Goal: Task Accomplishment & Management: Use online tool/utility

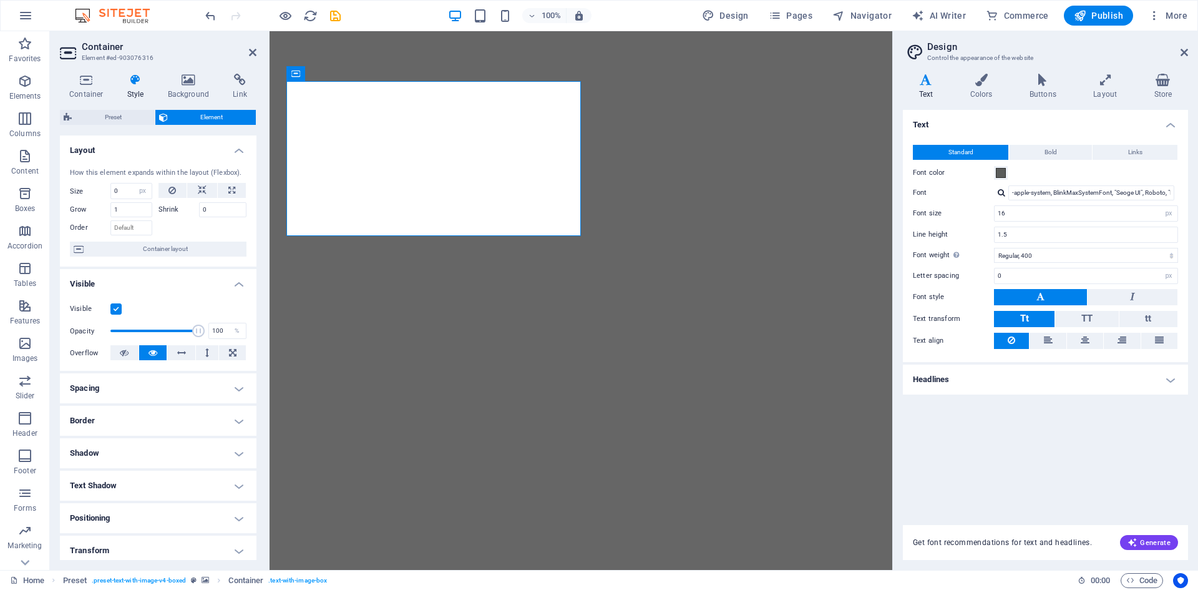
select select "px"
select select "400"
select select "px"
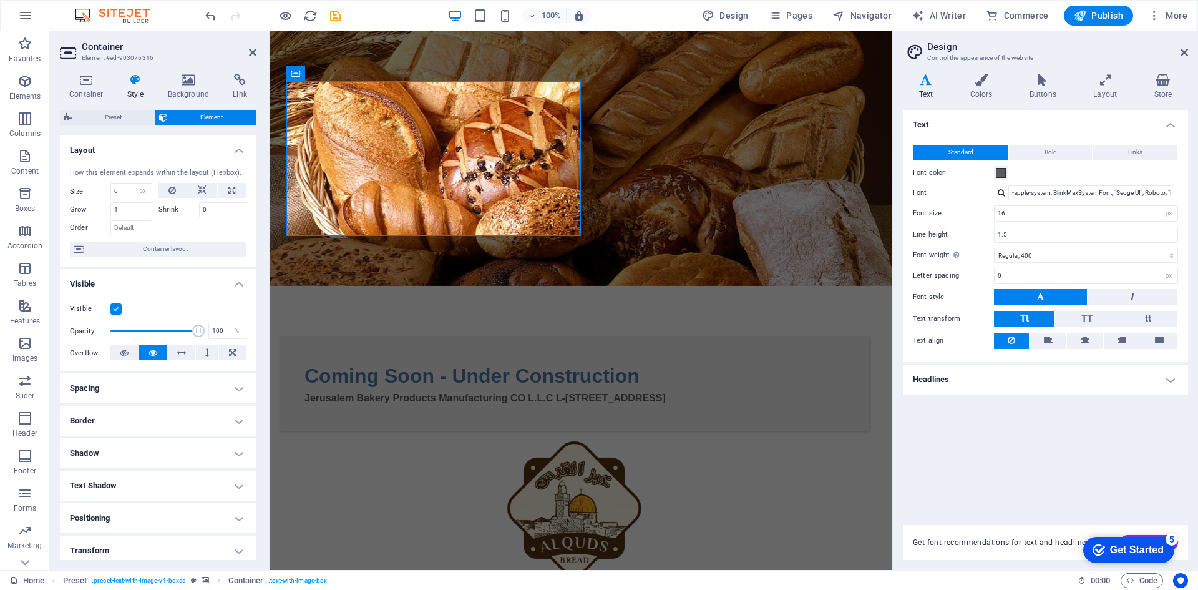
click at [565, 331] on html "Skip to main content Coming Soon - Under Construction Jerusalem Bakery Products…" at bounding box center [581, 377] width 623 height 693
click at [383, 438] on html "Skip to main content Coming Soon - Under Construction Jerusalem Bakery Products…" at bounding box center [581, 377] width 623 height 693
click at [643, 519] on html "Skip to main content Coming Soon - Under Construction Jerusalem Bakery Products…" at bounding box center [581, 377] width 623 height 693
click at [361, 374] on html "Skip to main content Coming Soon - Under Construction Jerusalem Bakery Products…" at bounding box center [581, 377] width 623 height 693
click at [340, 51] on figure at bounding box center [581, 158] width 623 height 255
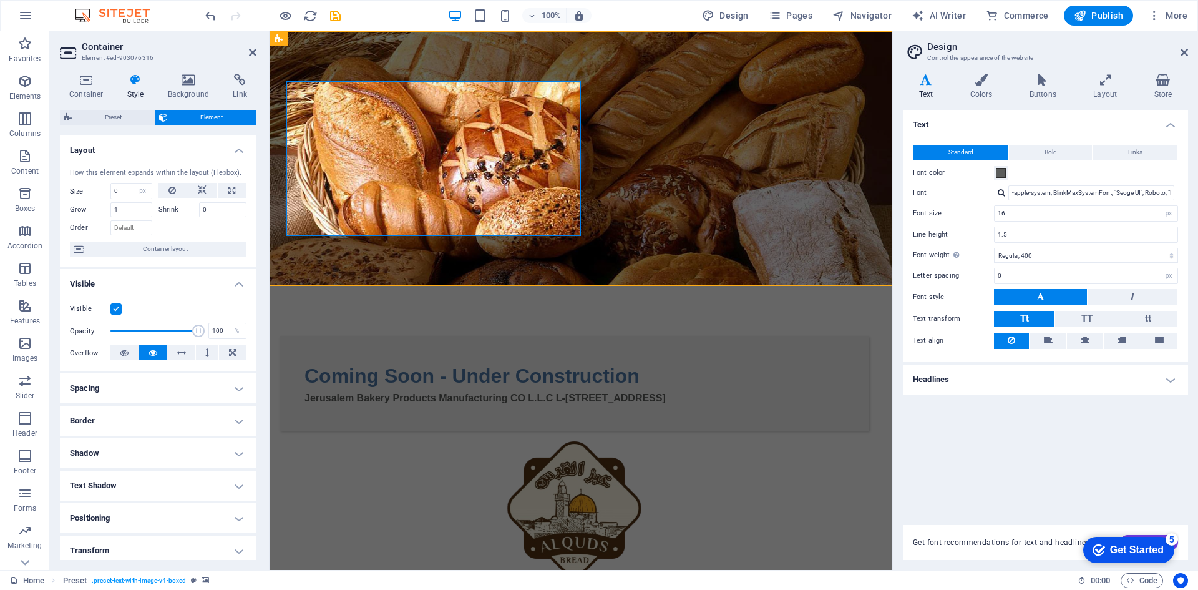
click at [341, 52] on figure at bounding box center [581, 158] width 623 height 255
select select "%"
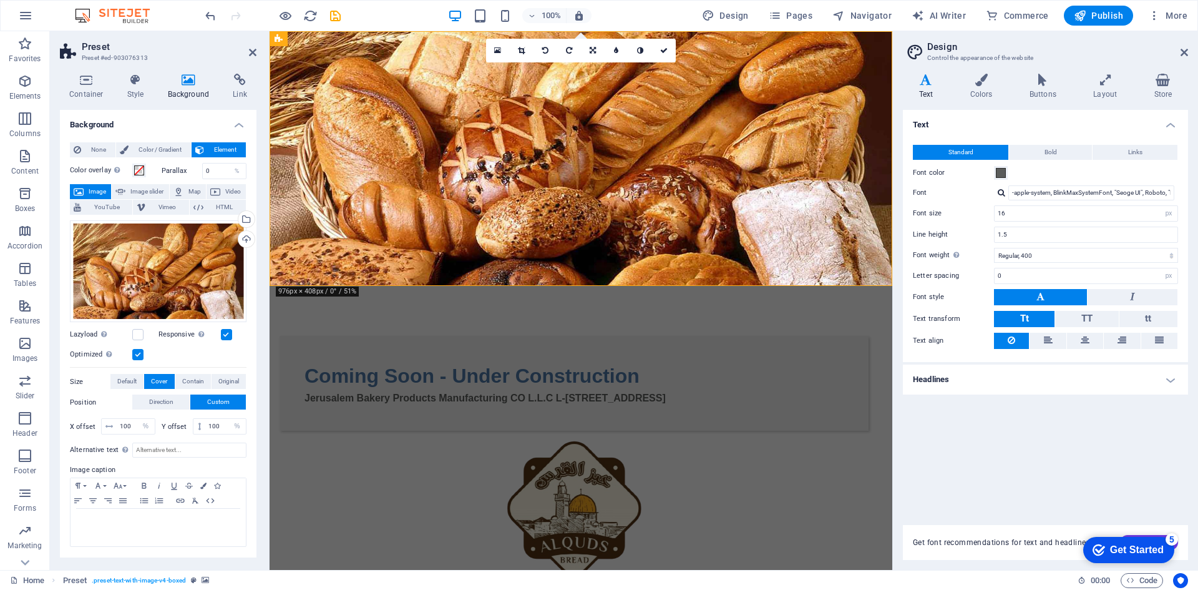
click at [341, 52] on figure at bounding box center [581, 158] width 623 height 255
click at [392, 361] on div "Coming Soon - Under Construction" at bounding box center [574, 376] width 539 height 30
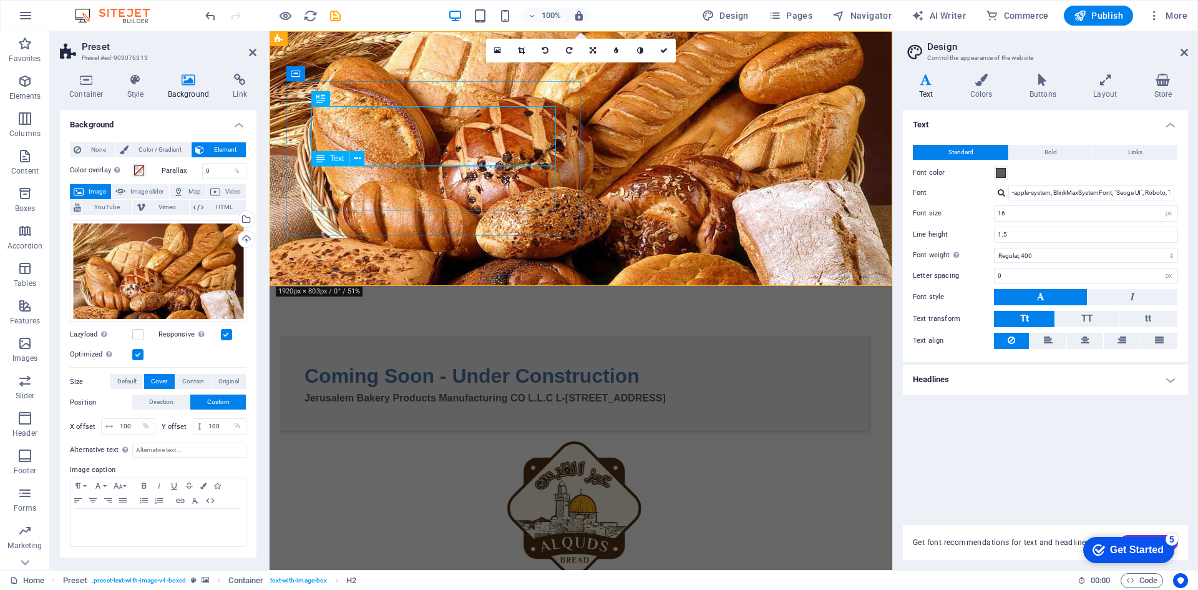
click at [361, 391] on div "Jerusalem Bakery Products Manufacturing CO L.L.C L-[STREET_ADDRESS]" at bounding box center [574, 398] width 539 height 15
click at [354, 336] on div "Coming Soon - Under Construction Jerusalem Bakery Products Manufacturing CO L.L…" at bounding box center [574, 383] width 589 height 95
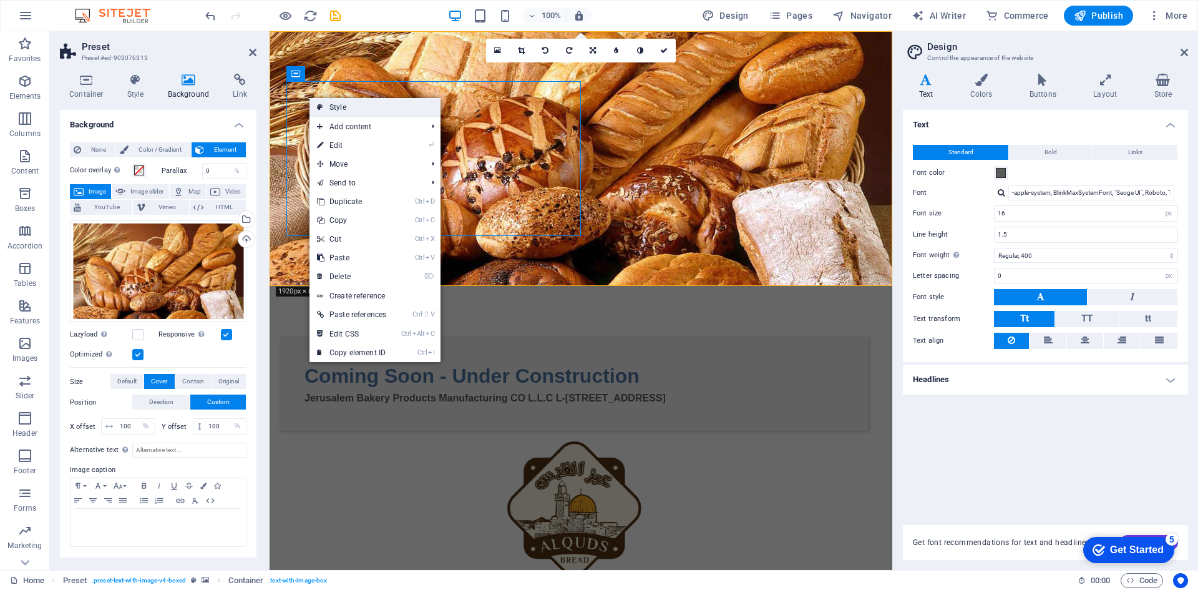
click at [422, 114] on link "Style" at bounding box center [374, 107] width 131 height 19
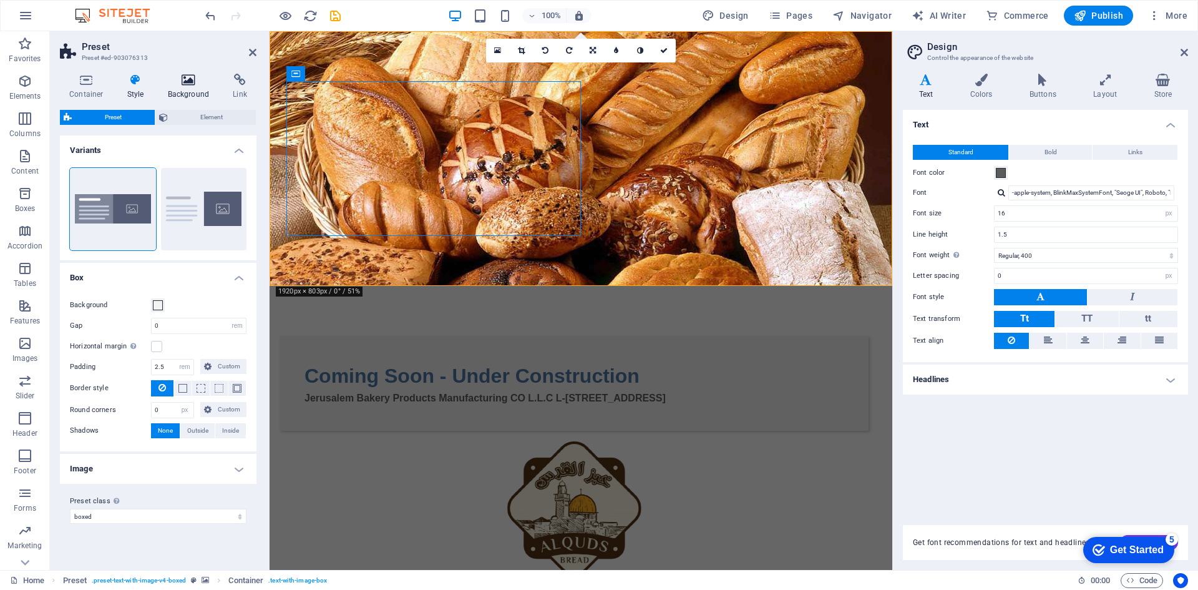
click at [193, 82] on icon at bounding box center [188, 80] width 61 height 12
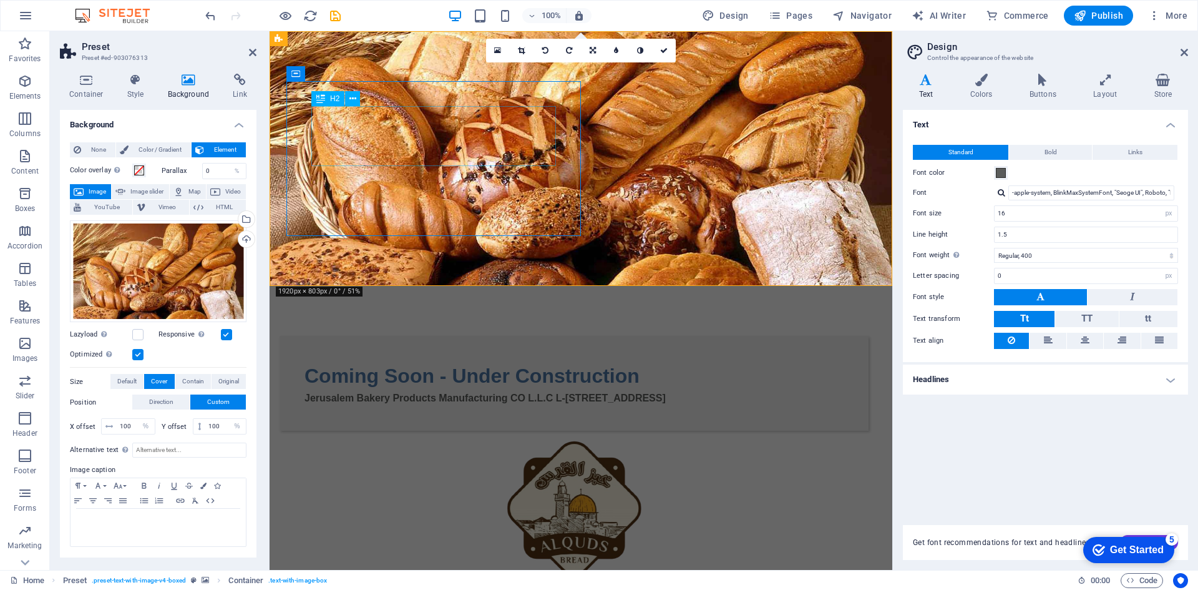
click at [382, 361] on div "Coming Soon - Under Construction" at bounding box center [574, 376] width 539 height 30
click at [362, 391] on div "Jerusalem Bakery Products Manufacturing CO L.L.C L-[STREET_ADDRESS]" at bounding box center [574, 398] width 539 height 15
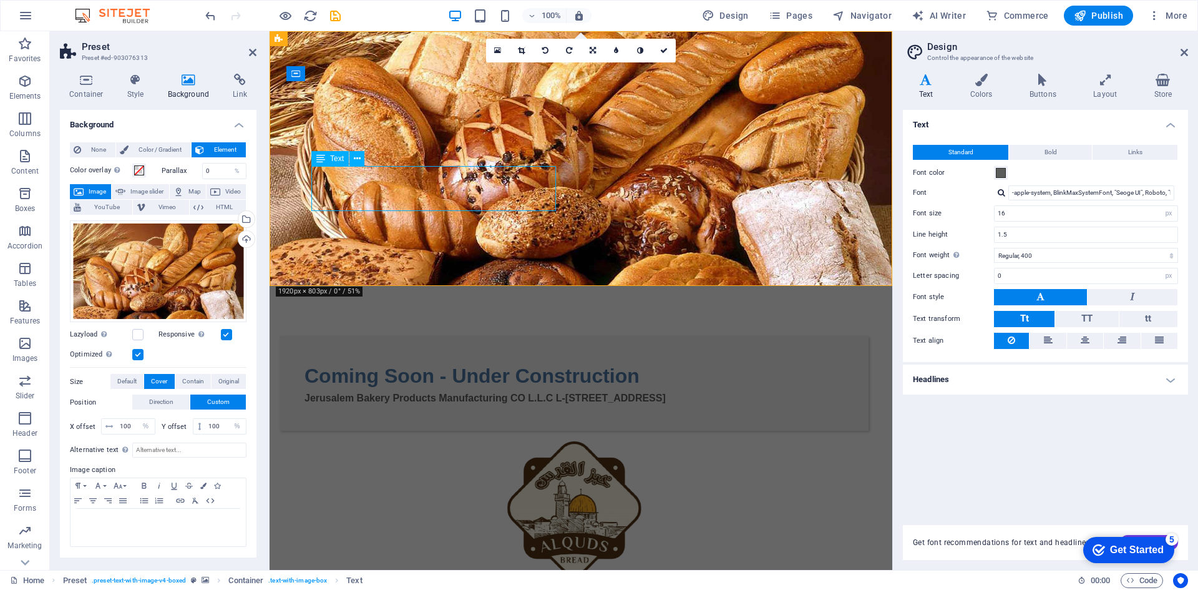
click at [362, 391] on div "Jerusalem Bakery Products Manufacturing CO L.L.C L-[STREET_ADDRESS]" at bounding box center [574, 398] width 539 height 15
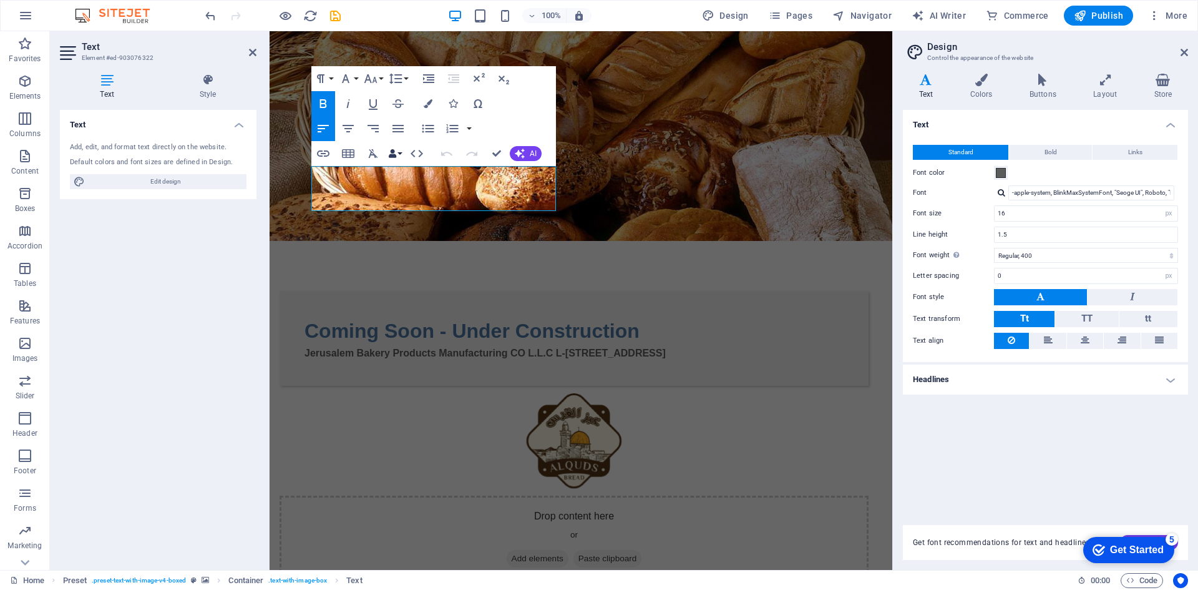
click at [402, 154] on button "Data Bindings" at bounding box center [394, 153] width 17 height 25
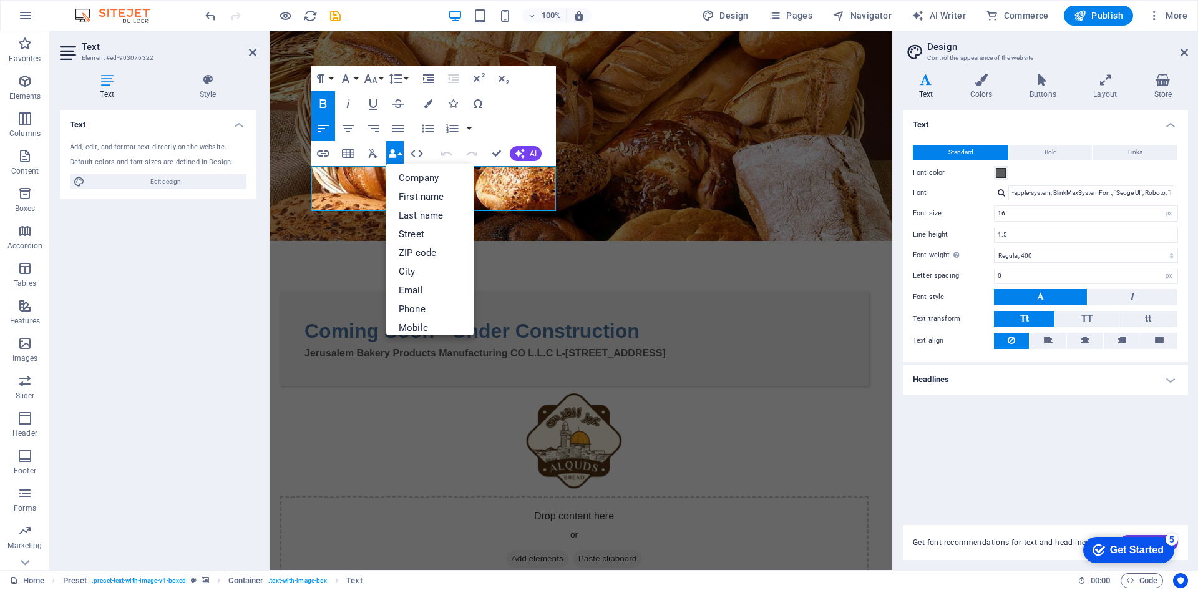
click at [280, 181] on figure at bounding box center [581, 136] width 623 height 210
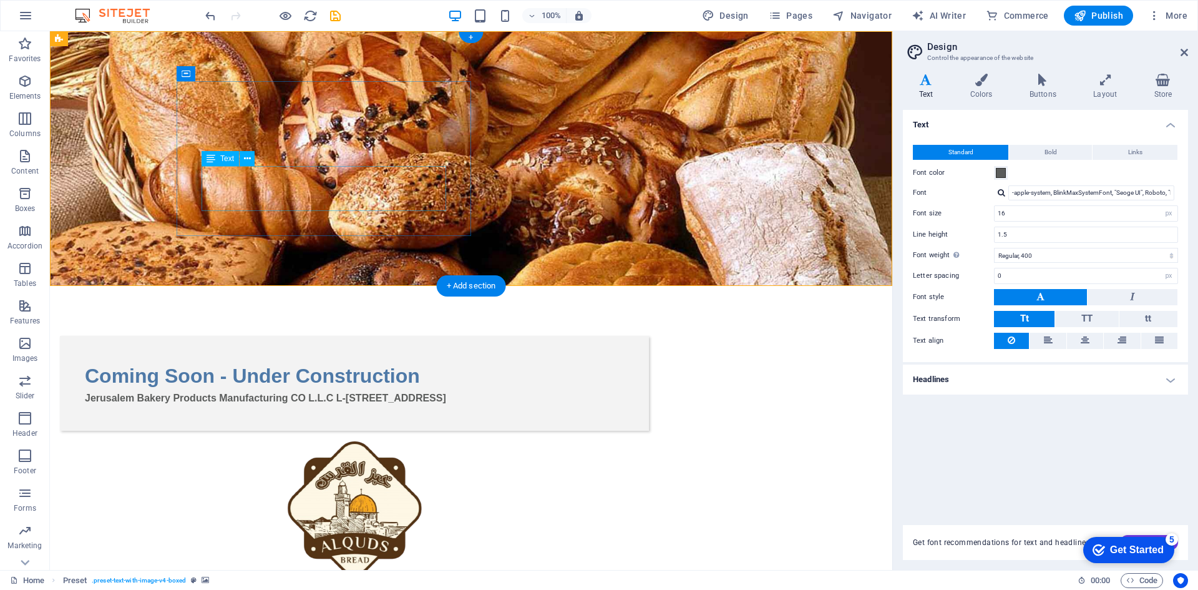
click at [258, 391] on div "Jerusalem Bakery Products Manufacturing CO L.L.C L-[STREET_ADDRESS]" at bounding box center [354, 398] width 539 height 15
click at [248, 336] on div "Coming Soon - Under Construction Jerusalem Bakery Products Manufacturing CO L.L…" at bounding box center [354, 383] width 589 height 95
click at [240, 71] on icon at bounding box center [241, 73] width 7 height 13
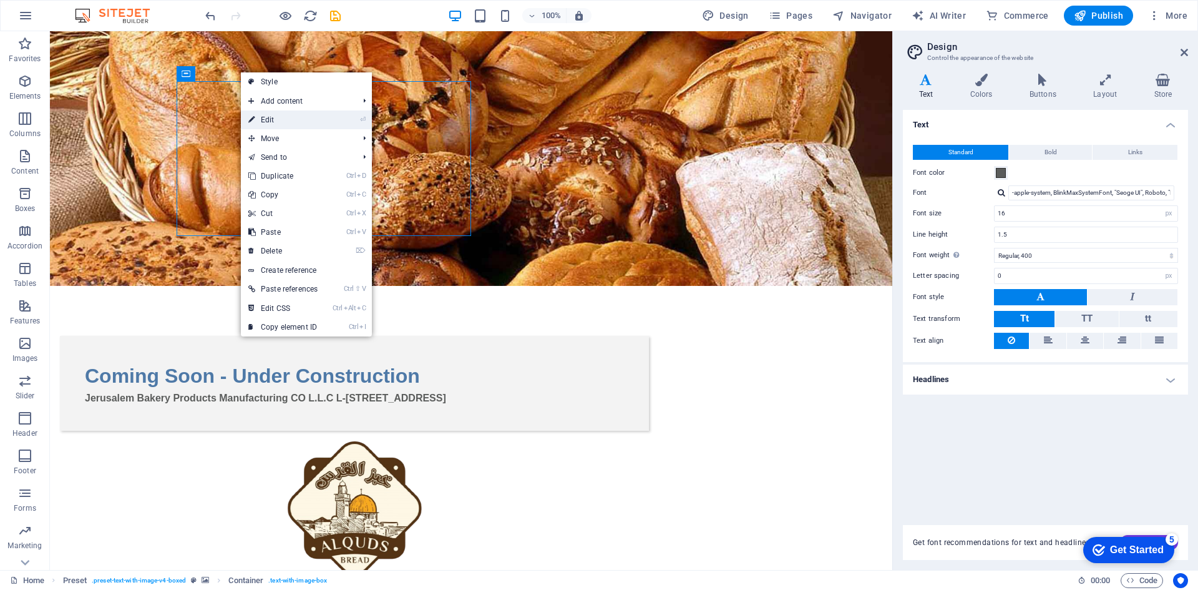
click at [273, 124] on link "⏎ Edit" at bounding box center [283, 119] width 84 height 19
select select "px"
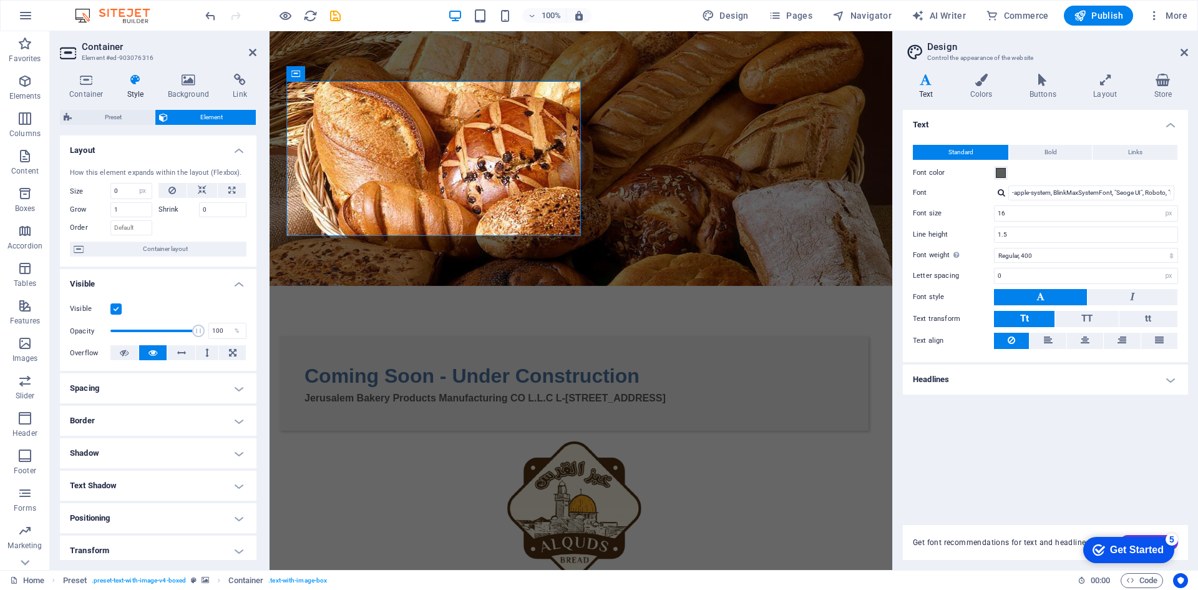
click at [113, 311] on label at bounding box center [115, 308] width 11 height 11
click at [0, 0] on input "Visible" at bounding box center [0, 0] width 0 height 0
click at [386, 307] on html "Skip to main content Coming Soon - Under Construction Jerusalem Bakery Products…" at bounding box center [581, 377] width 623 height 693
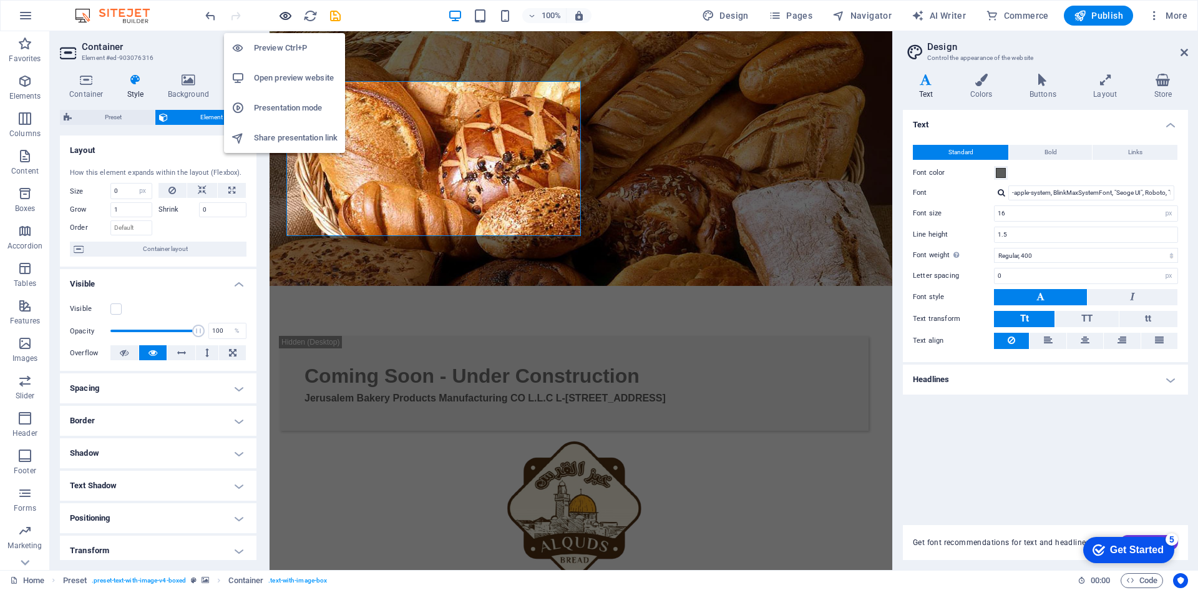
click at [288, 16] on icon "button" at bounding box center [285, 16] width 14 height 14
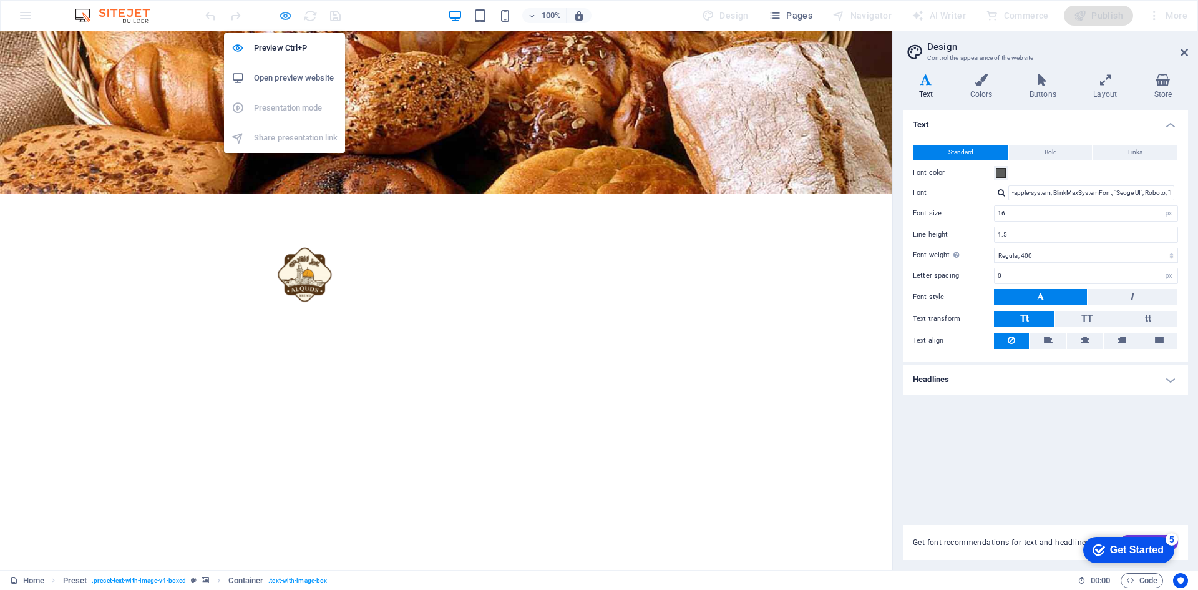
click at [283, 13] on icon "button" at bounding box center [285, 16] width 14 height 14
select select "px"
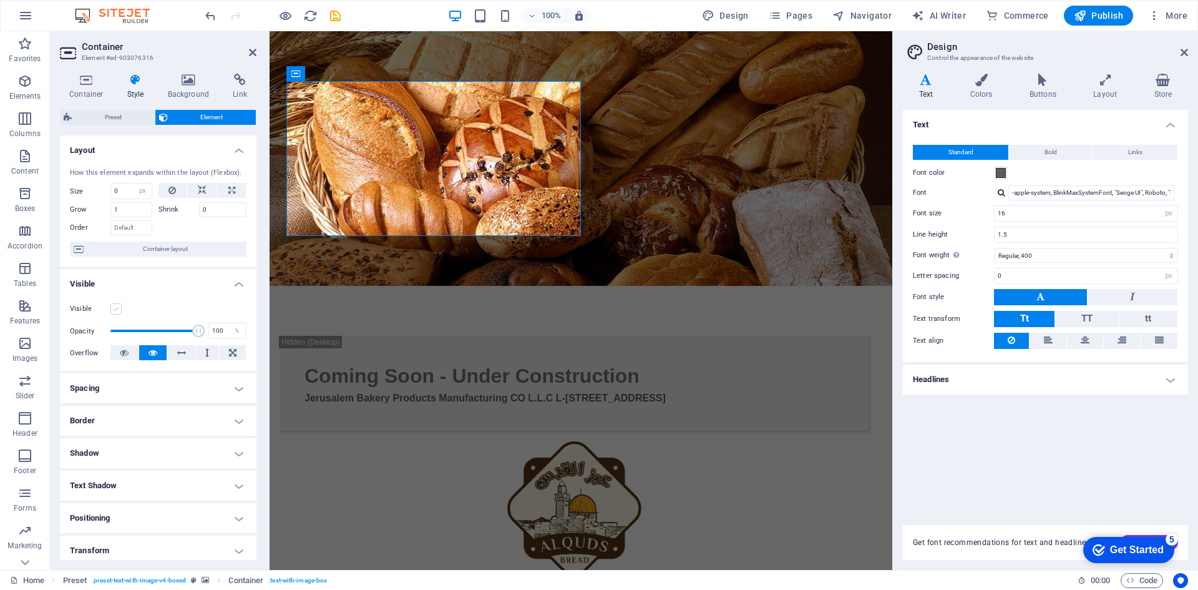
click at [120, 312] on label at bounding box center [115, 308] width 11 height 11
click at [0, 0] on input "Visible" at bounding box center [0, 0] width 0 height 0
click at [120, 312] on label at bounding box center [115, 308] width 11 height 11
click at [0, 0] on input "Visible" at bounding box center [0, 0] width 0 height 0
click at [120, 312] on label at bounding box center [115, 308] width 11 height 11
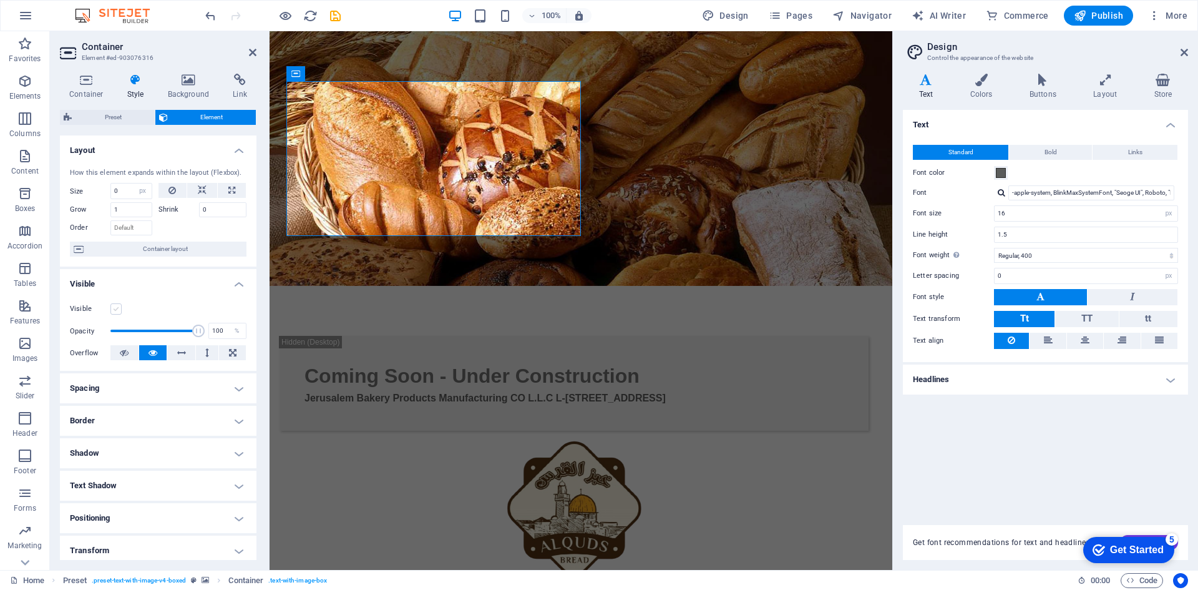
click at [0, 0] on input "Visible" at bounding box center [0, 0] width 0 height 0
click at [120, 312] on label at bounding box center [115, 308] width 11 height 11
click at [0, 0] on input "Visible" at bounding box center [0, 0] width 0 height 0
click at [127, 356] on icon at bounding box center [124, 352] width 9 height 15
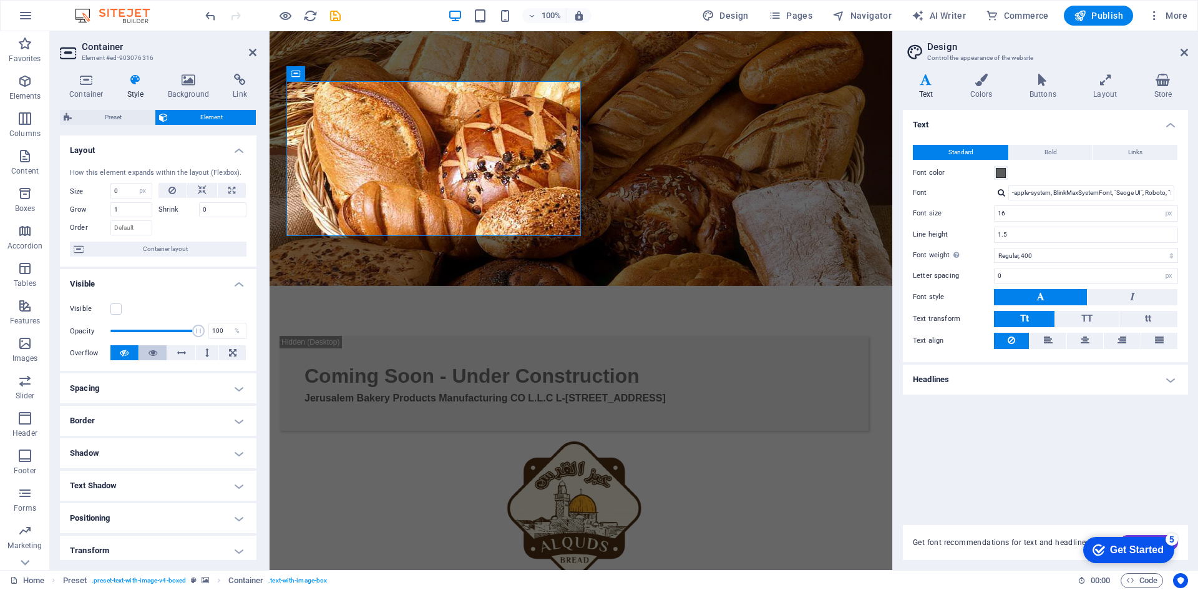
click at [160, 355] on button at bounding box center [153, 352] width 28 height 15
click at [233, 356] on icon at bounding box center [232, 352] width 7 height 15
click at [140, 354] on button at bounding box center [153, 352] width 28 height 15
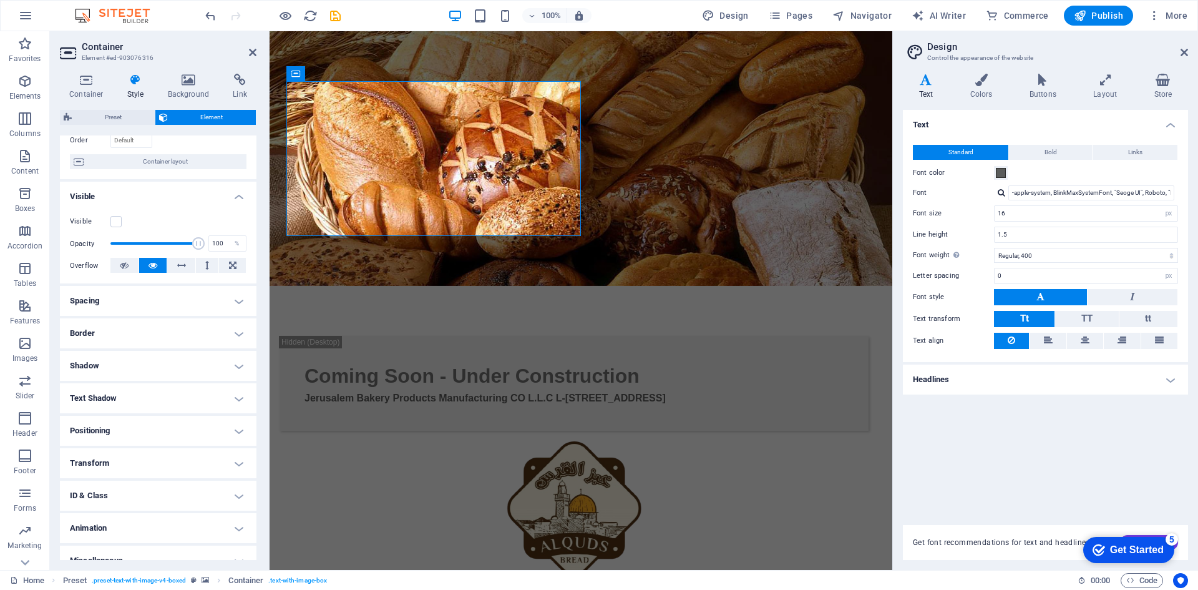
scroll to position [103, 0]
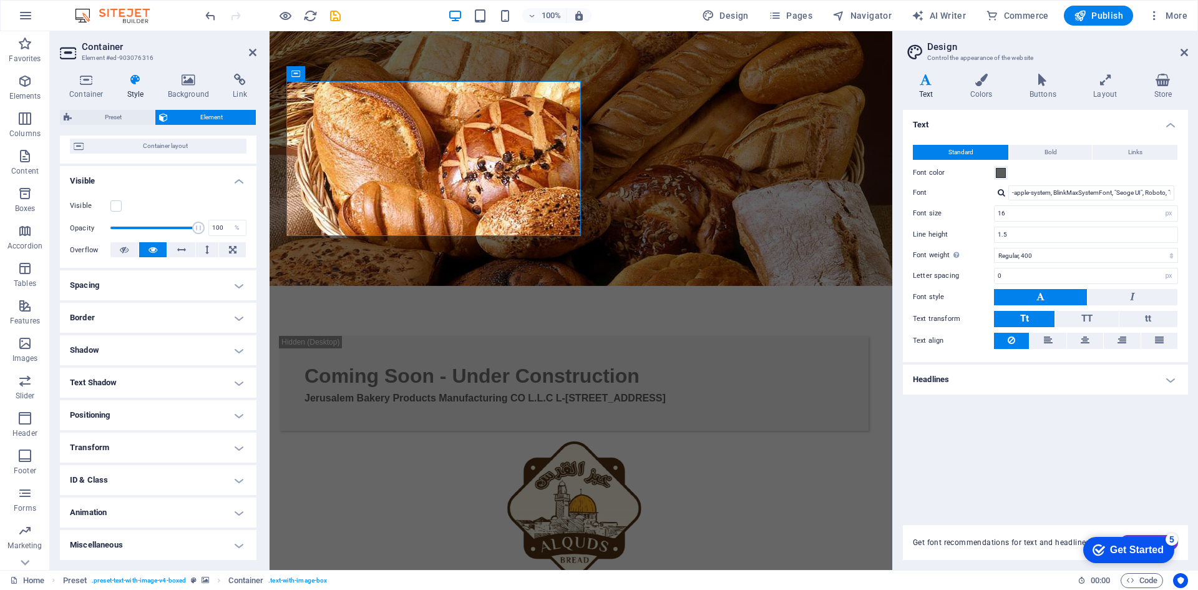
click at [115, 379] on h4 "Text Shadow" at bounding box center [158, 383] width 197 height 30
click at [205, 404] on span "Outside" at bounding box center [215, 407] width 21 height 15
type input "2"
type input "4"
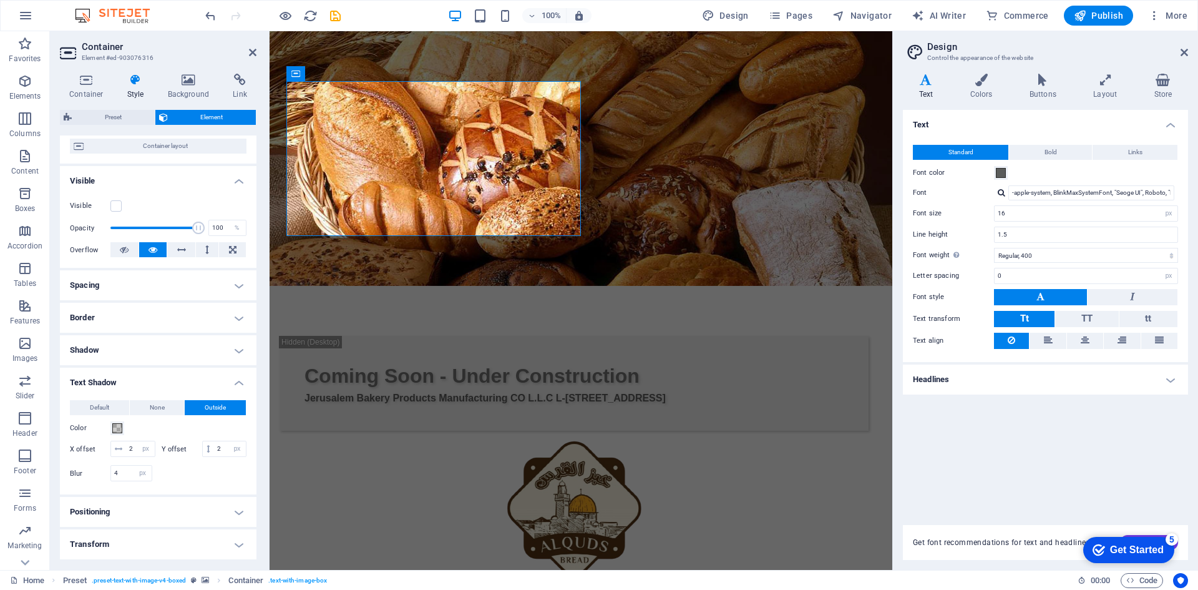
click at [235, 380] on h4 "Text Shadow" at bounding box center [158, 379] width 197 height 22
click at [231, 439] on h4 "Transform" at bounding box center [158, 447] width 197 height 30
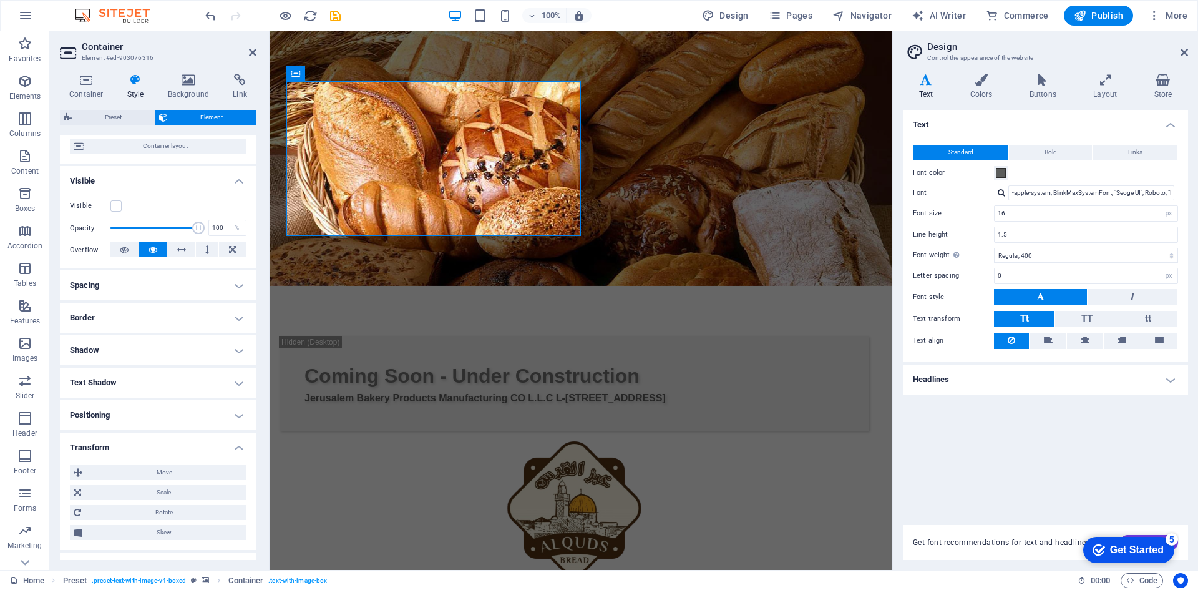
click at [231, 439] on h4 "Transform" at bounding box center [158, 443] width 197 height 22
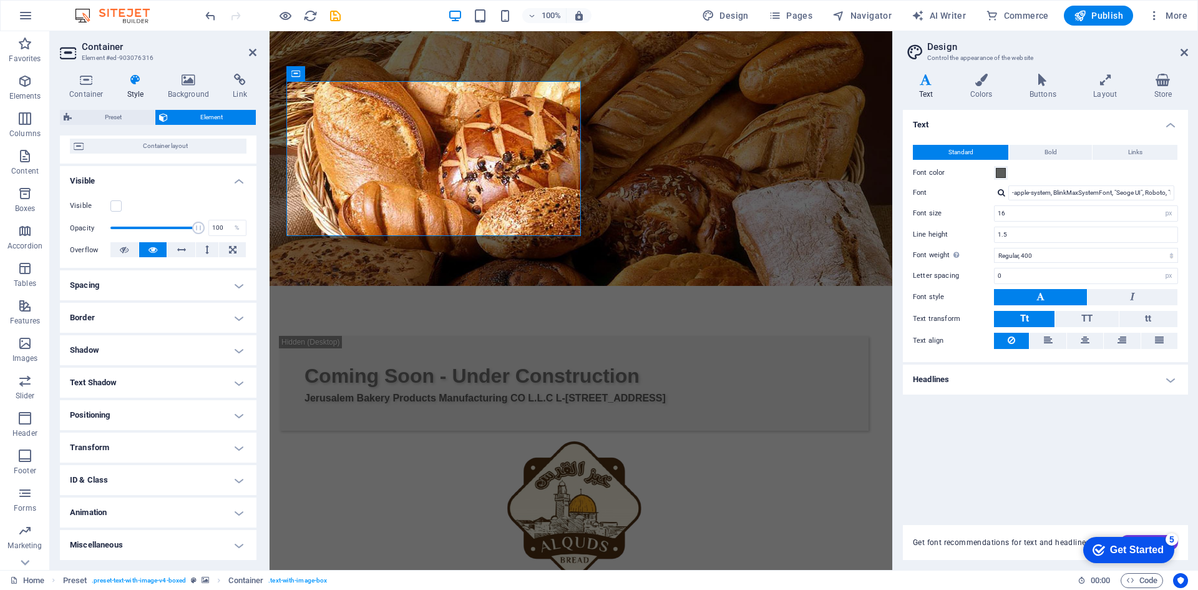
click at [223, 469] on h4 "ID & Class" at bounding box center [158, 480] width 197 height 30
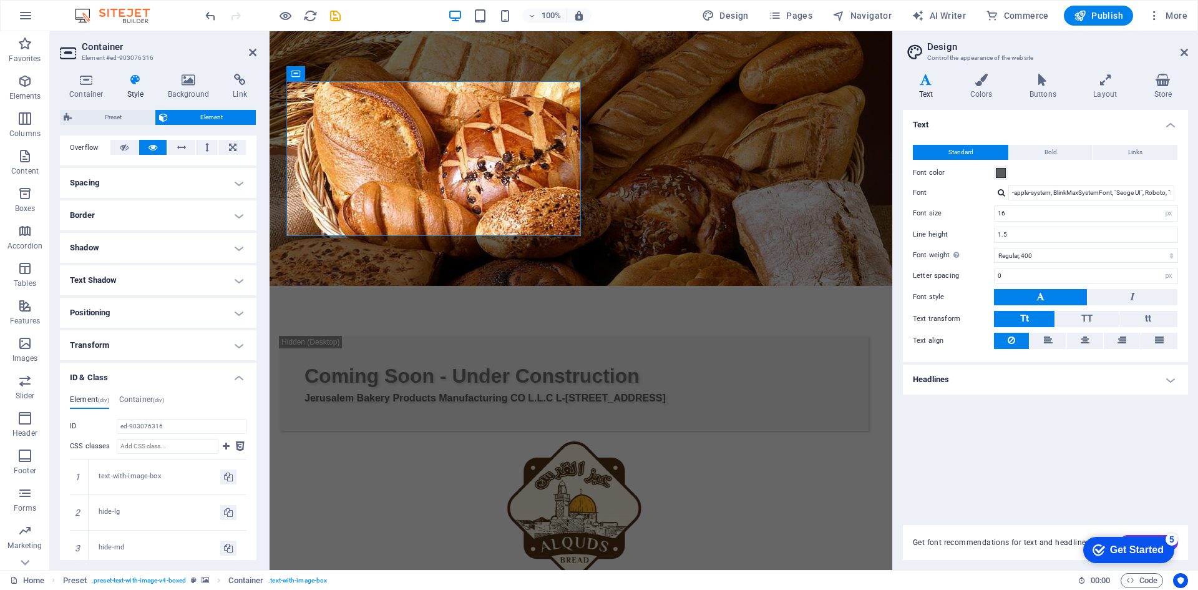
click at [234, 383] on h4 "ID & Class" at bounding box center [158, 374] width 197 height 22
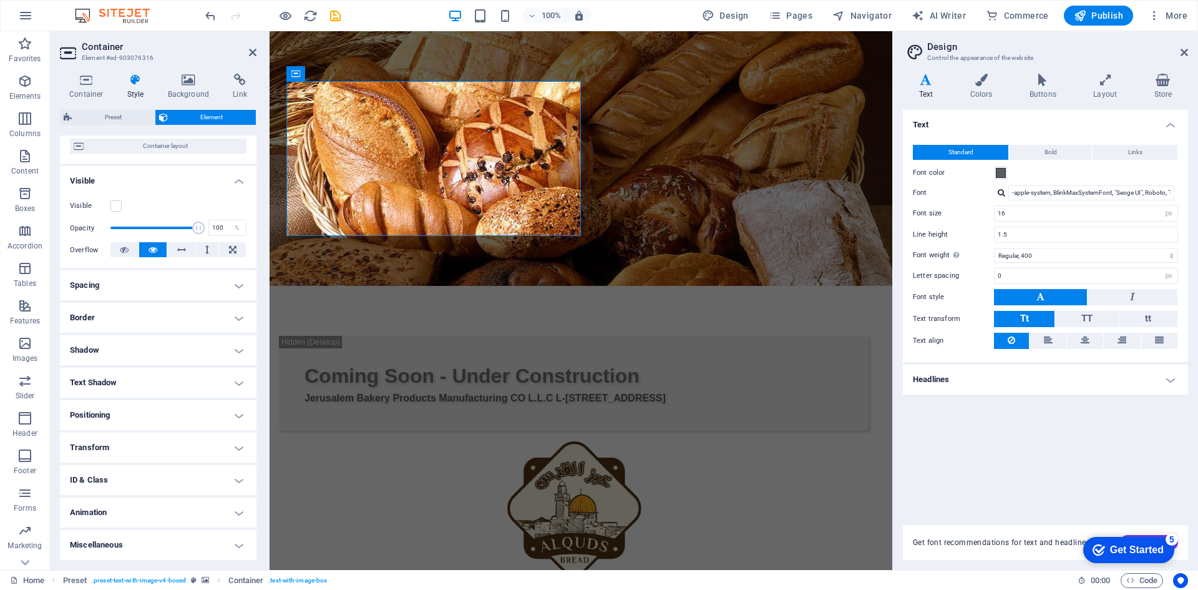
click at [235, 510] on h4 "Animation" at bounding box center [158, 512] width 197 height 30
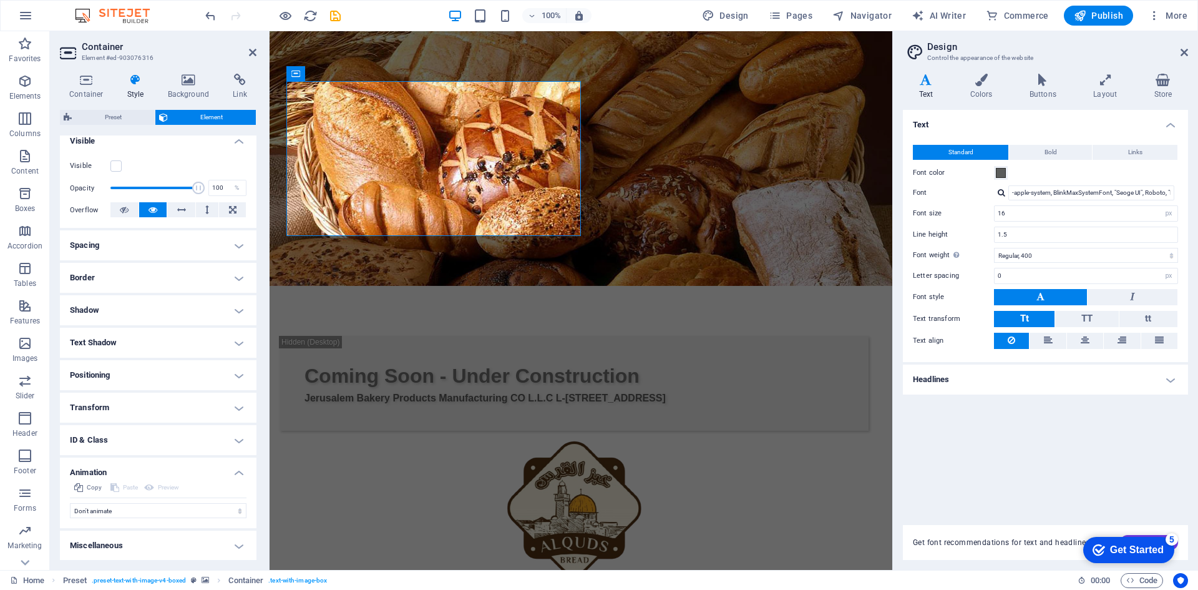
scroll to position [144, 0]
click at [187, 509] on select "Don't animate Show / Hide Slide up/down Zoom in/out Slide left to right Slide r…" at bounding box center [158, 509] width 177 height 15
select select "move-left-to-right"
click at [70, 502] on select "Don't animate Show / Hide Slide up/down Zoom in/out Slide left to right Slide r…" at bounding box center [158, 509] width 177 height 15
select select "scroll"
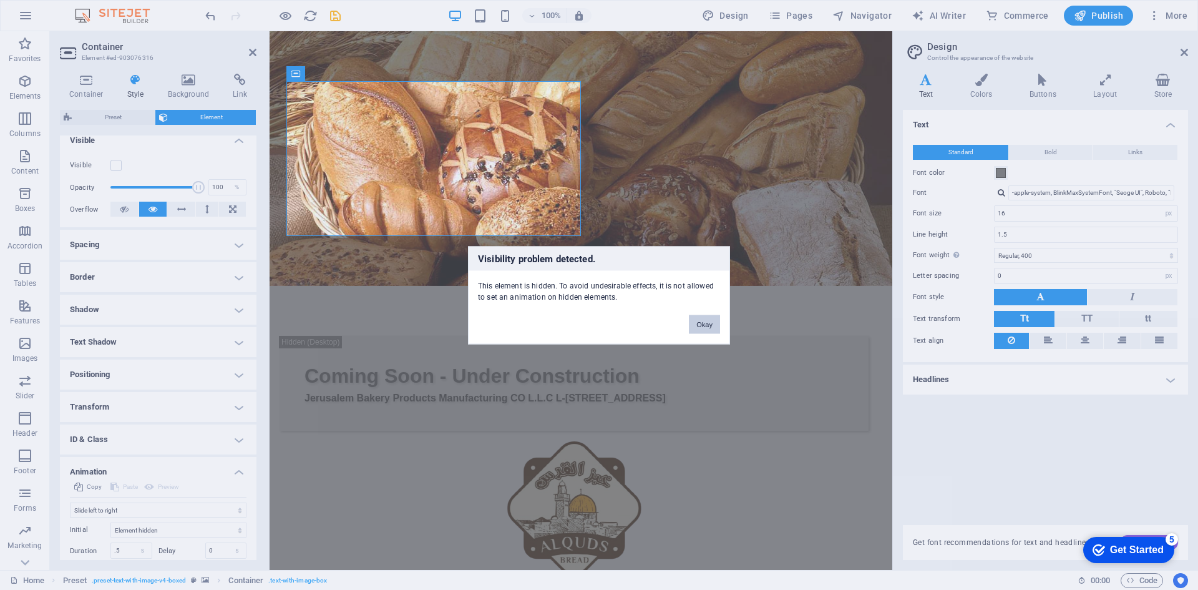
click at [699, 328] on button "Okay" at bounding box center [704, 323] width 31 height 19
select select "none"
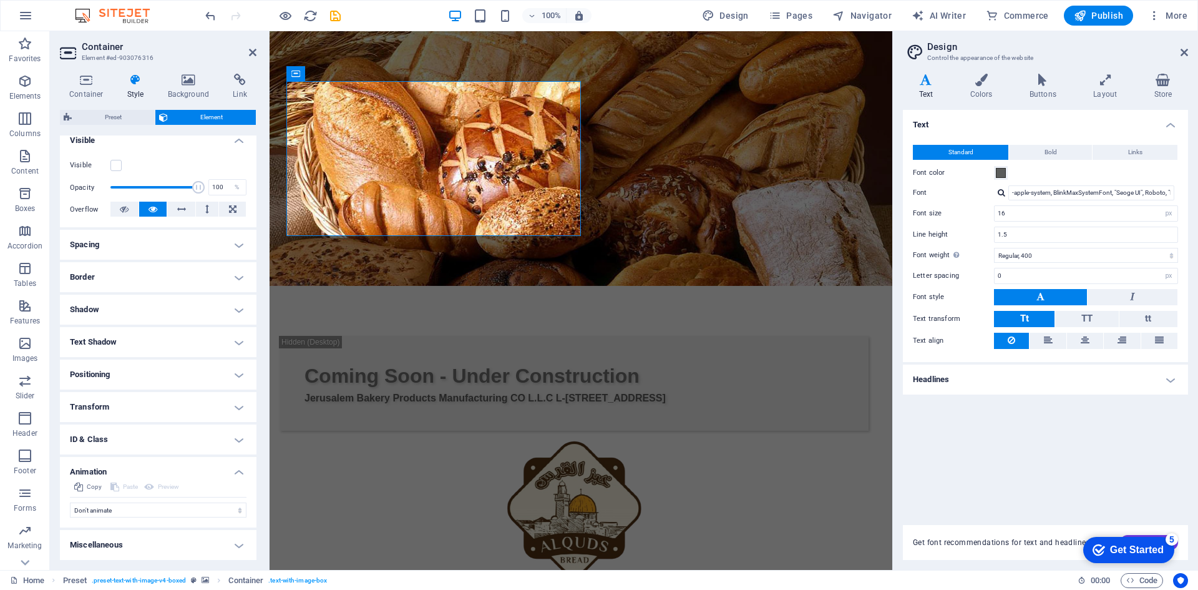
click at [240, 471] on h4 "Animation" at bounding box center [158, 468] width 197 height 22
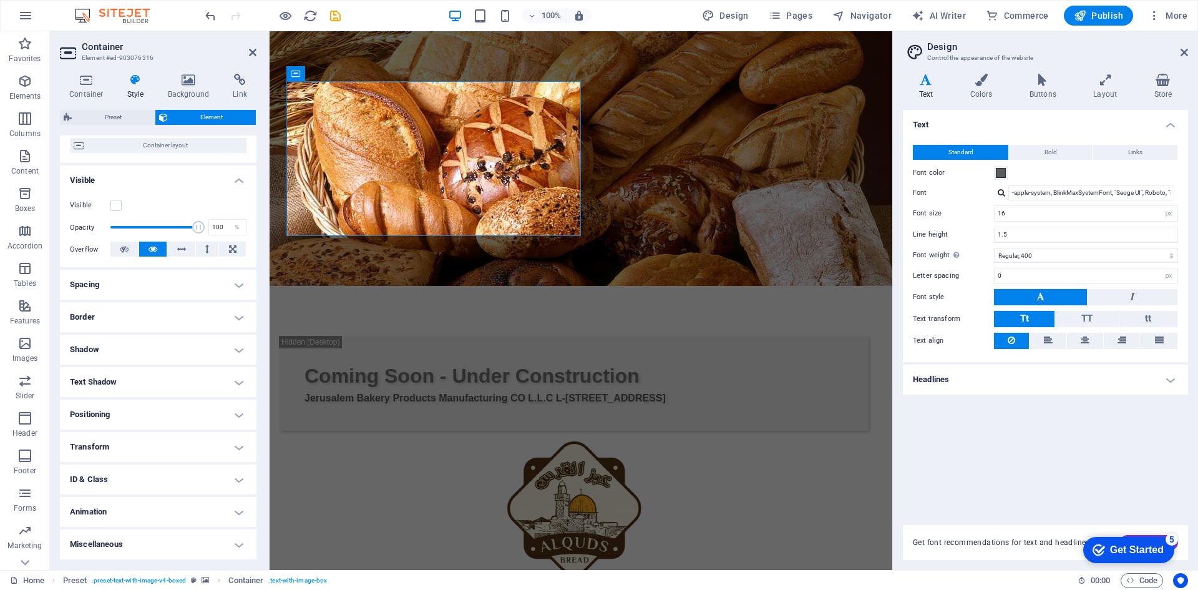
click at [202, 547] on h4 "Miscellaneous" at bounding box center [158, 544] width 197 height 30
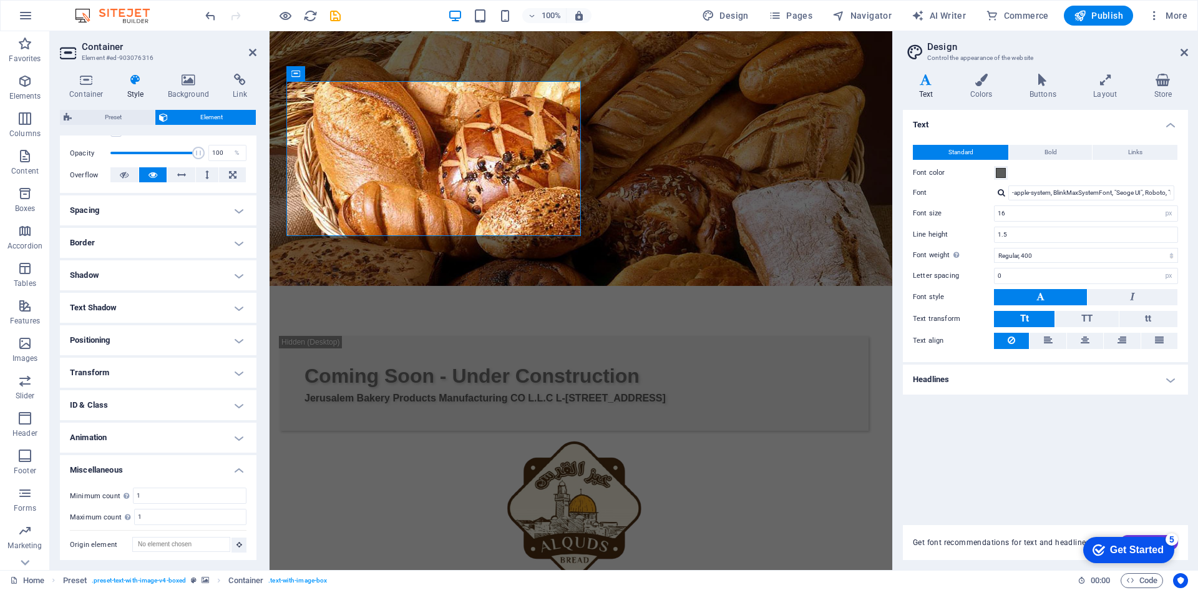
scroll to position [180, 0]
click at [241, 464] on h4 "Miscellaneous" at bounding box center [158, 463] width 197 height 22
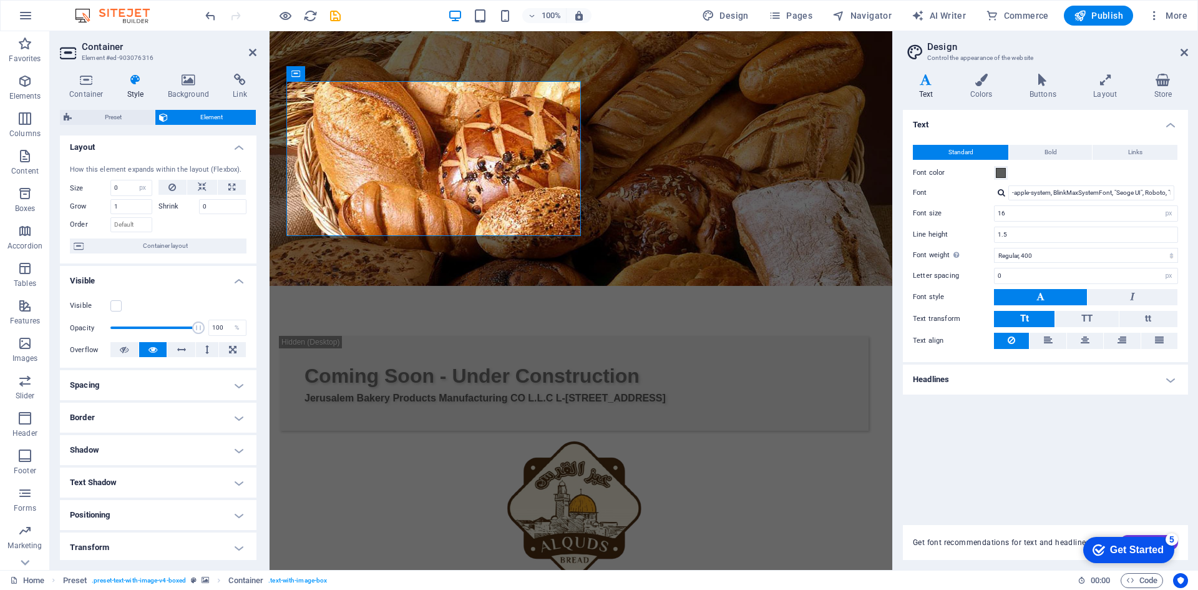
scroll to position [0, 0]
click at [212, 396] on h4 "Spacing" at bounding box center [158, 388] width 197 height 30
click at [216, 390] on h4 "Spacing" at bounding box center [158, 384] width 197 height 22
click at [203, 424] on h4 "Border" at bounding box center [158, 421] width 197 height 30
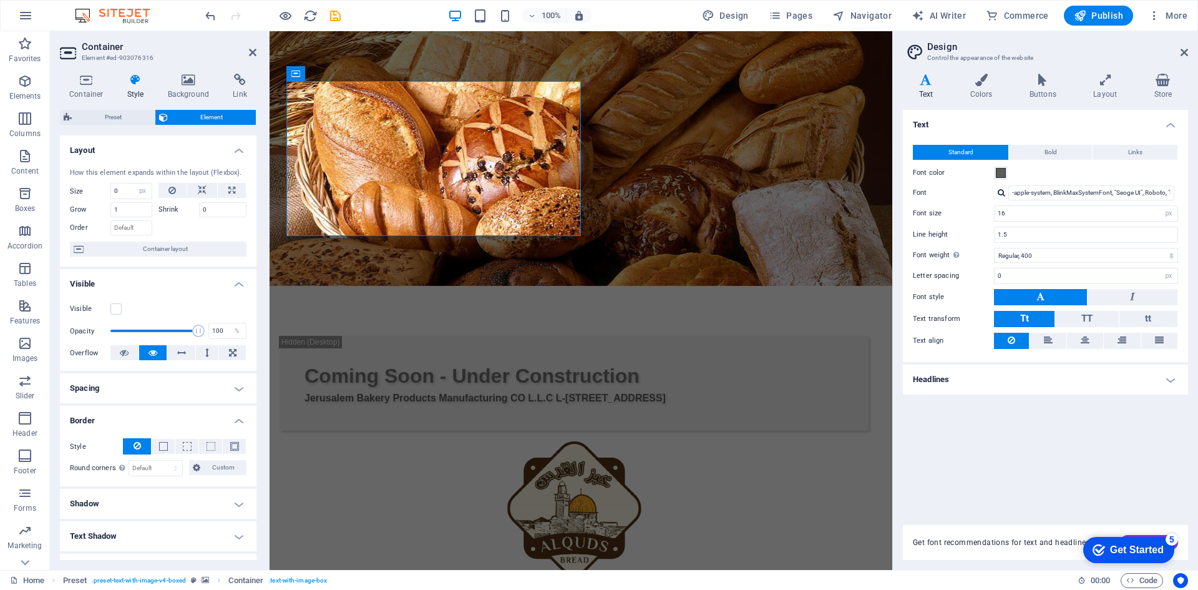
click at [207, 424] on h4 "Border" at bounding box center [158, 417] width 197 height 22
click at [195, 446] on h4 "Shadow" at bounding box center [158, 453] width 197 height 30
click at [194, 446] on h4 "Shadow" at bounding box center [158, 449] width 197 height 22
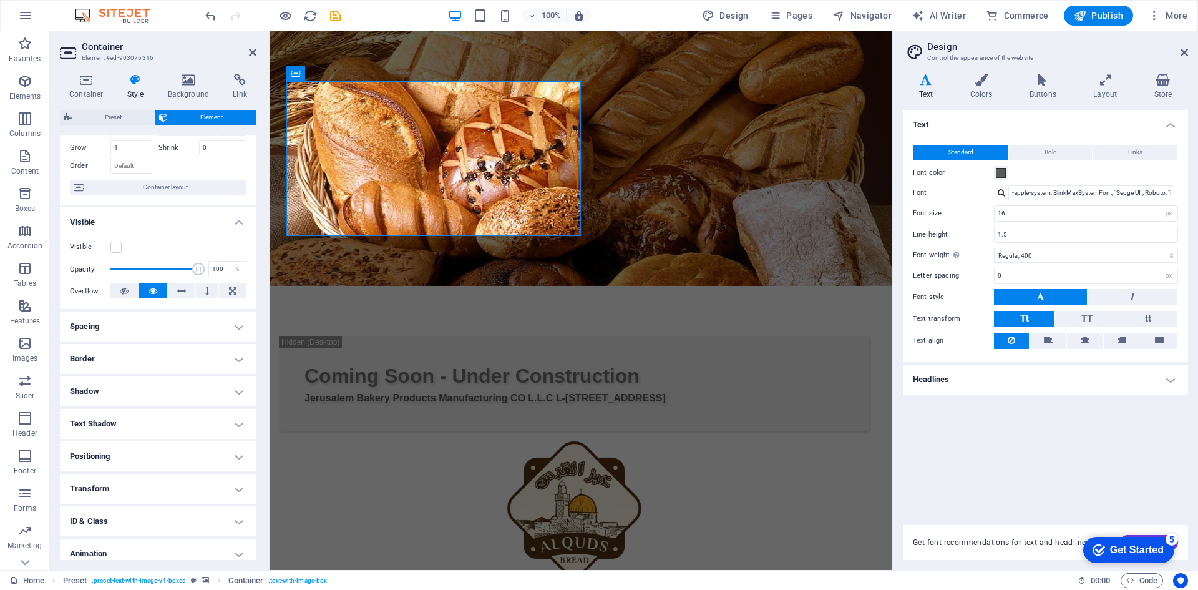
scroll to position [62, 0]
click at [175, 430] on h4 "Text Shadow" at bounding box center [158, 423] width 197 height 30
click at [175, 429] on h4 "Text Shadow" at bounding box center [158, 419] width 197 height 22
click at [369, 300] on html "Skip to main content Coming Soon - Under Construction Jerusalem Bakery Products…" at bounding box center [581, 377] width 623 height 693
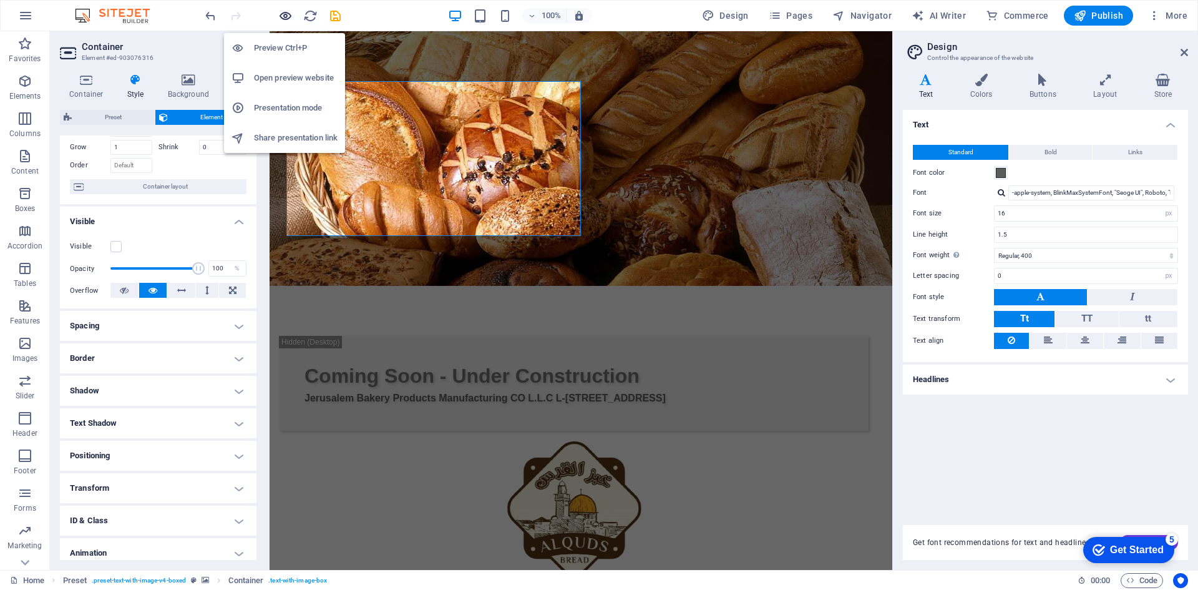
drag, startPoint x: 283, startPoint y: 19, endPoint x: 274, endPoint y: 0, distance: 21.2
click at [283, 19] on icon "button" at bounding box center [285, 16] width 14 height 14
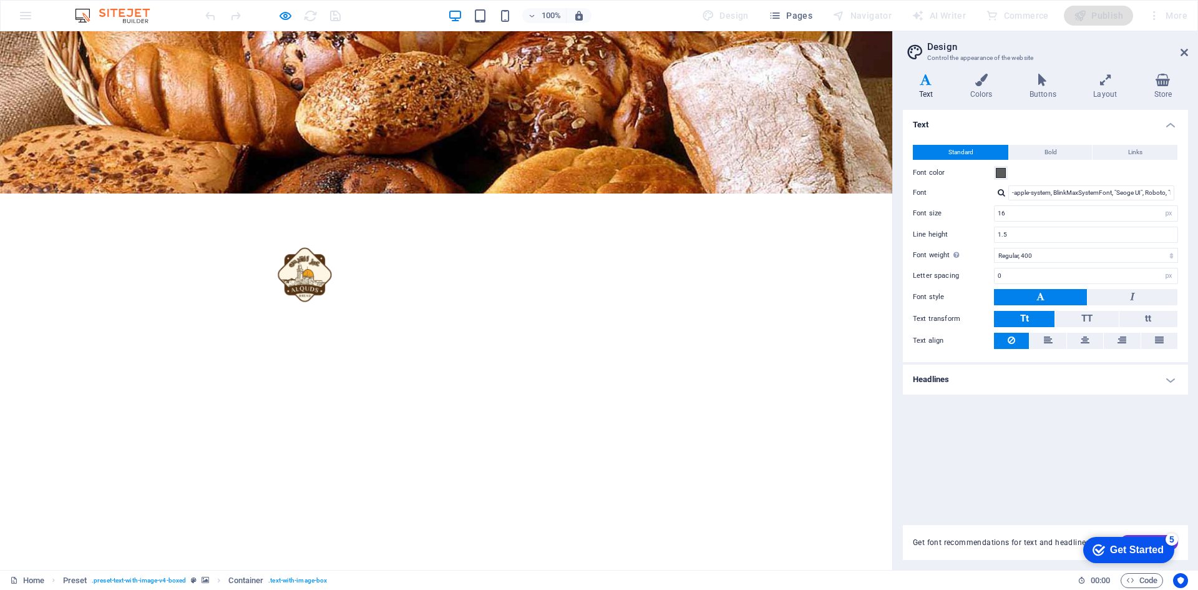
select select "px"
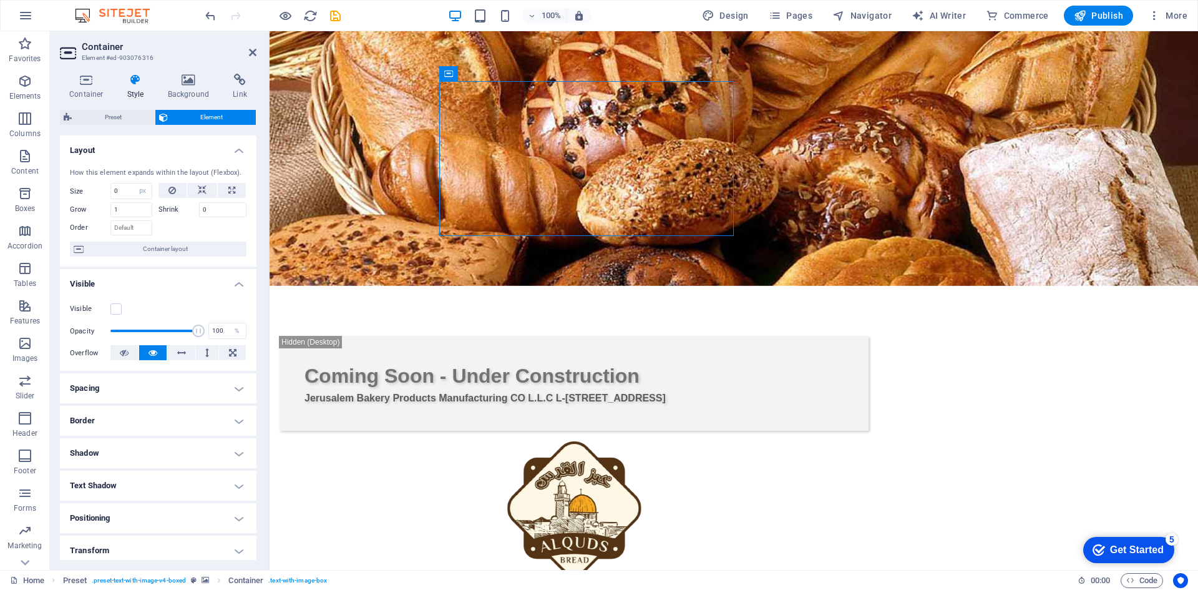
drag, startPoint x: 923, startPoint y: 179, endPoint x: 917, endPoint y: 196, distance: 18.0
click at [869, 431] on figure at bounding box center [574, 508] width 589 height 155
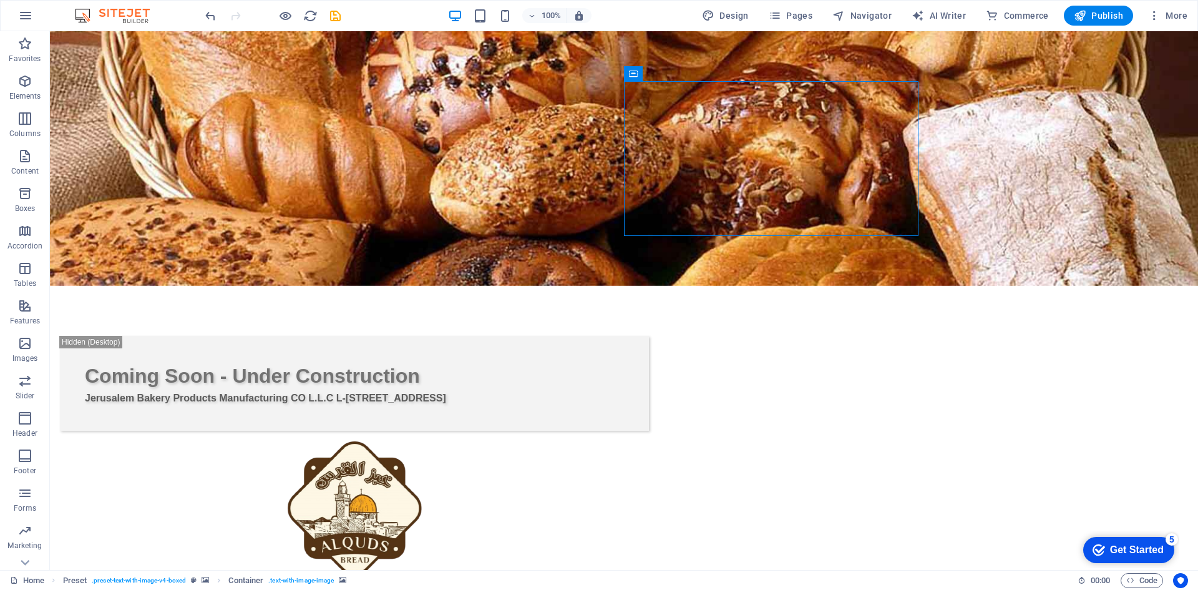
click at [649, 431] on figure at bounding box center [354, 508] width 589 height 155
drag, startPoint x: 784, startPoint y: 200, endPoint x: 839, endPoint y: 196, distance: 55.7
click at [649, 431] on figure at bounding box center [354, 508] width 589 height 155
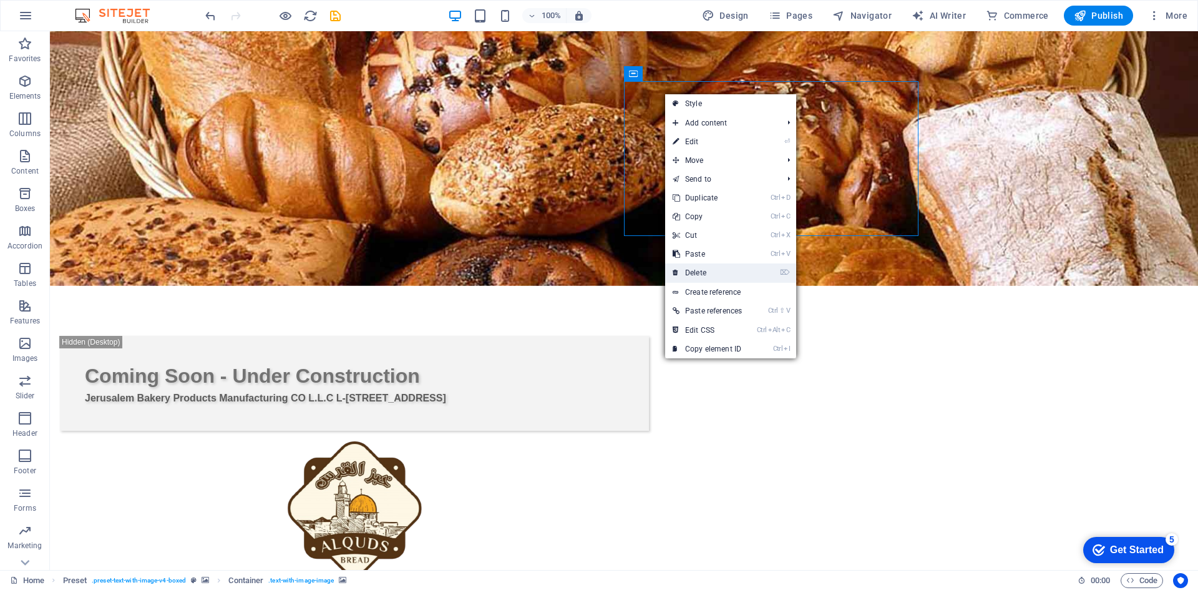
click at [708, 275] on link "⌦ Delete" at bounding box center [707, 272] width 84 height 19
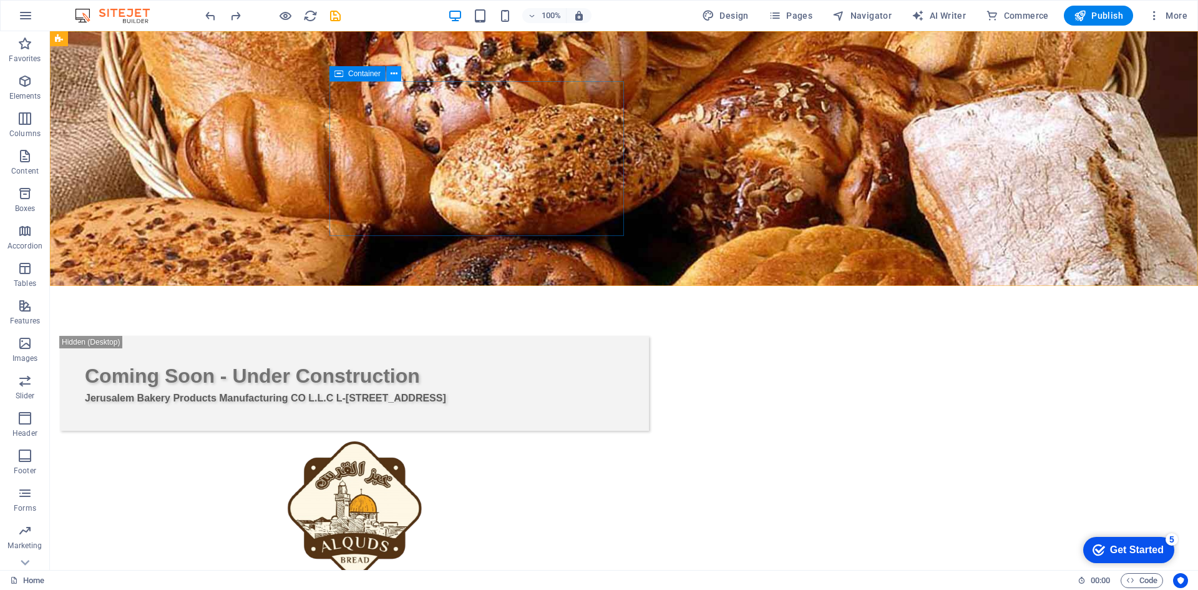
click at [392, 74] on icon at bounding box center [394, 73] width 7 height 13
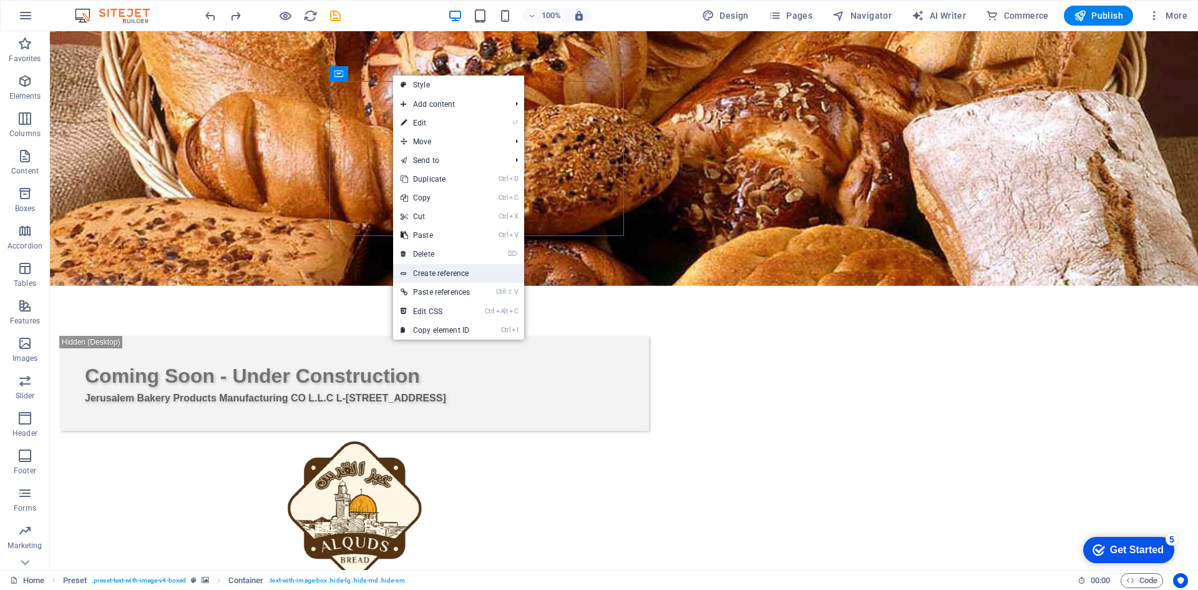
click at [478, 270] on link "Create reference" at bounding box center [458, 273] width 131 height 19
